Goal: Task Accomplishment & Management: Manage account settings

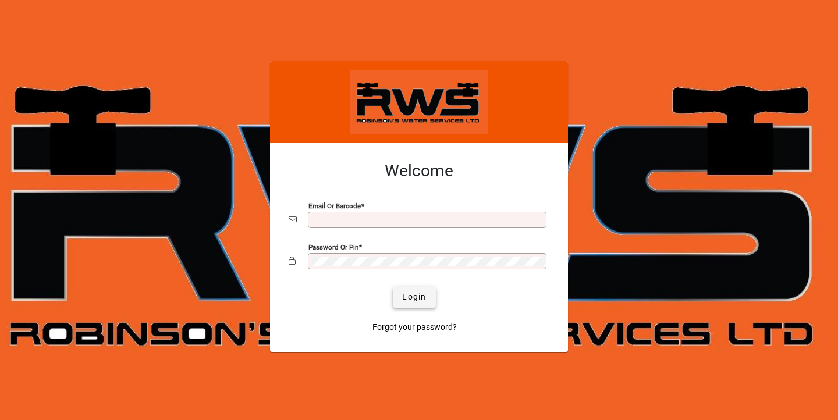
type input "**********"
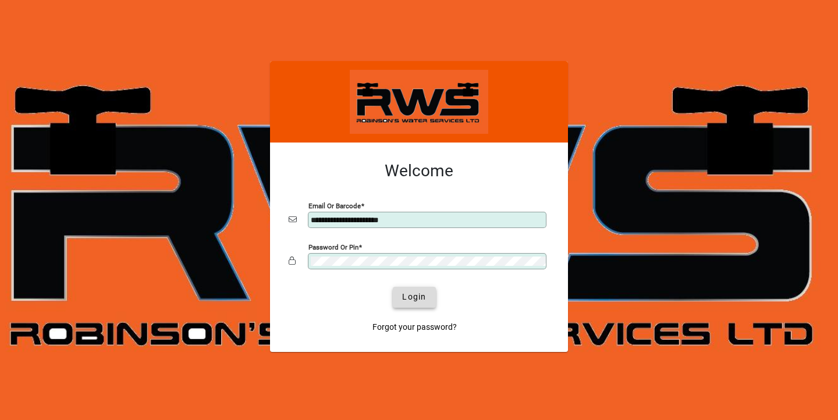
click at [411, 300] on span "Login" at bounding box center [414, 297] width 24 height 12
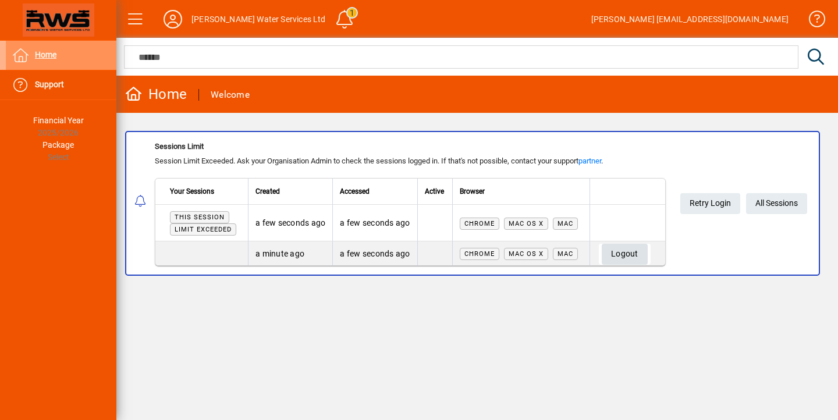
click at [629, 250] on span "Logout" at bounding box center [624, 254] width 27 height 19
